Goal: Transaction & Acquisition: Purchase product/service

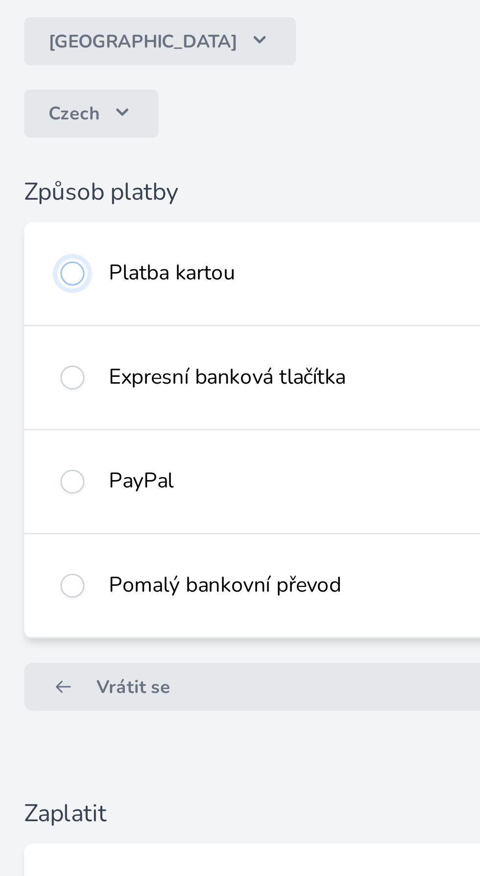
click at [24, 309] on input "radio" at bounding box center [24, 306] width 8 height 8
radio input "true"
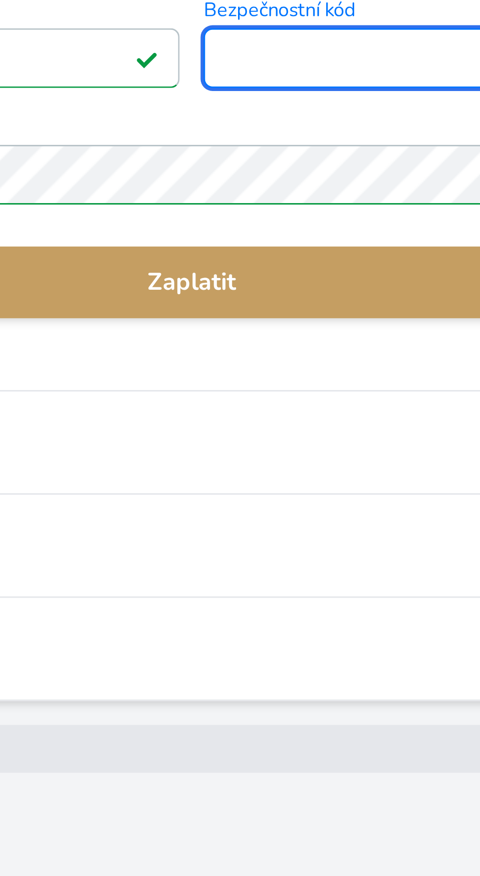
scroll to position [5, 0]
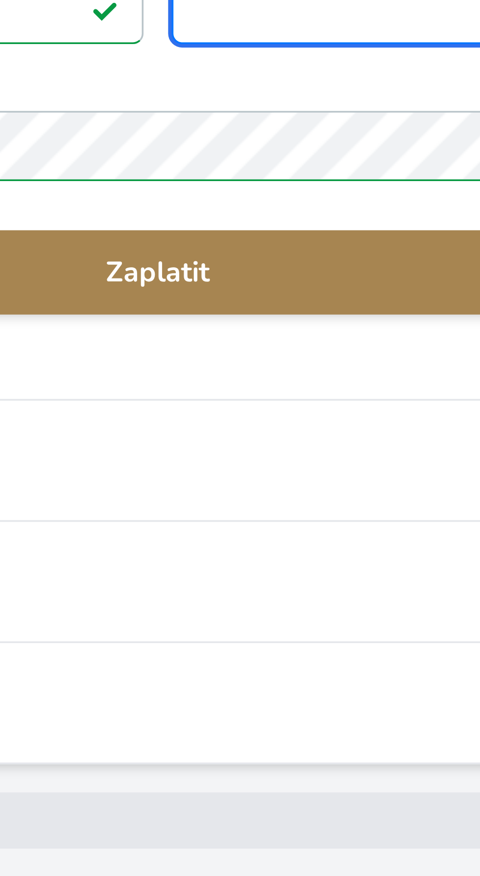
click at [242, 381] on span "Zaplatit" at bounding box center [239, 376] width 425 height 12
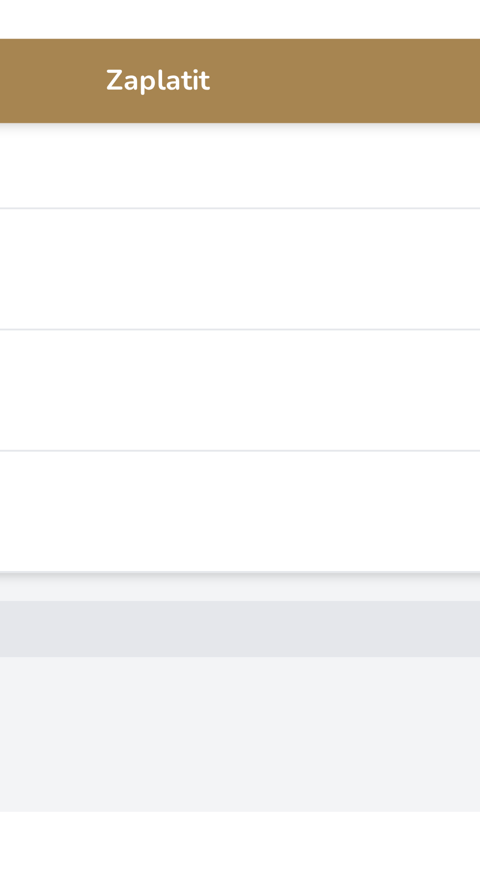
scroll to position [59, 0]
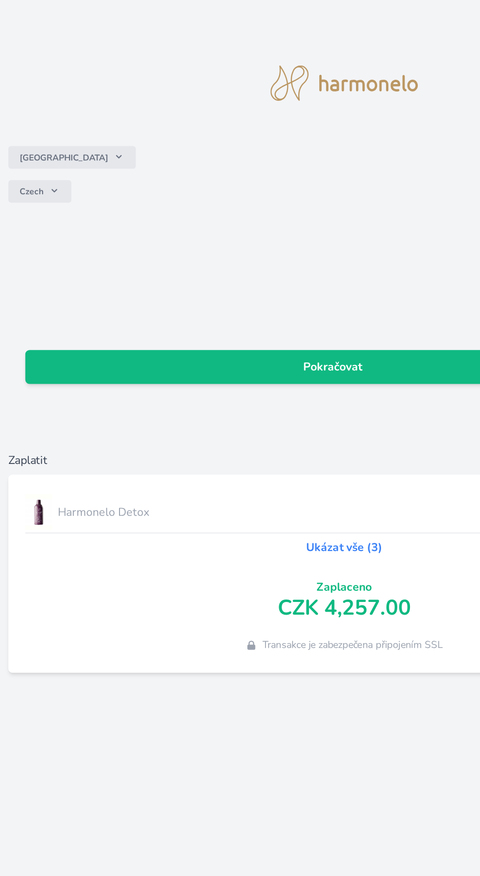
scroll to position [8, 0]
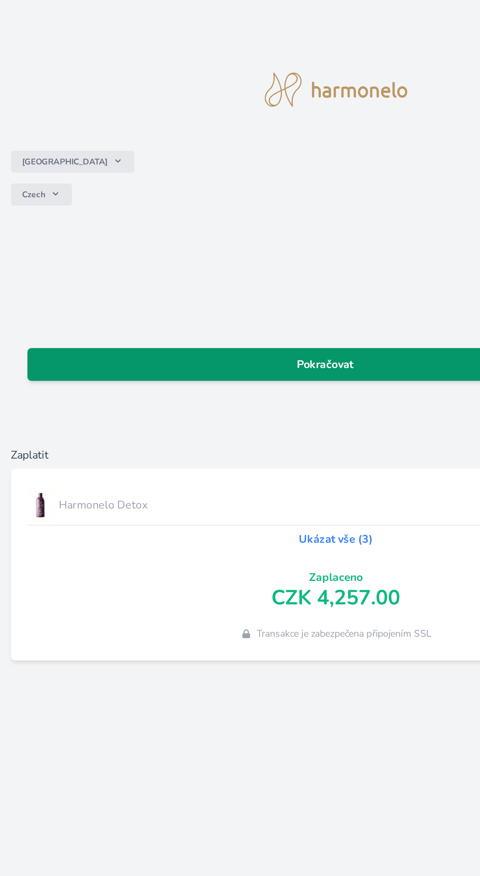
click at [237, 443] on link "Pokračovat" at bounding box center [240, 431] width 441 height 24
